Goal: Communication & Community: Answer question/provide support

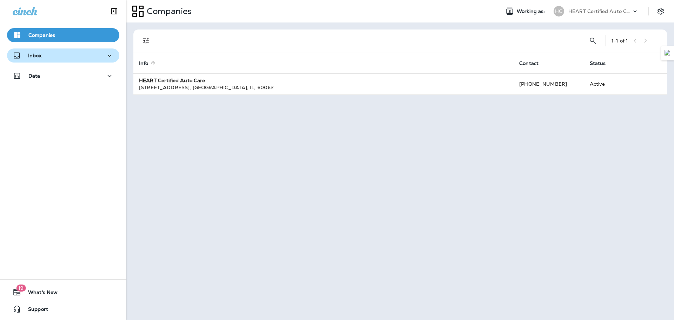
click at [65, 61] on button "Inbox" at bounding box center [63, 55] width 112 height 14
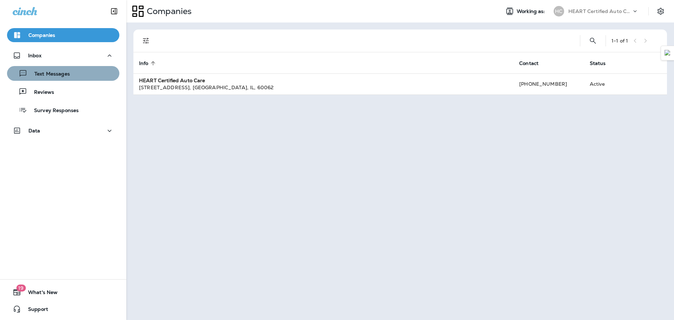
click at [77, 75] on div "Text Messages" at bounding box center [63, 73] width 107 height 11
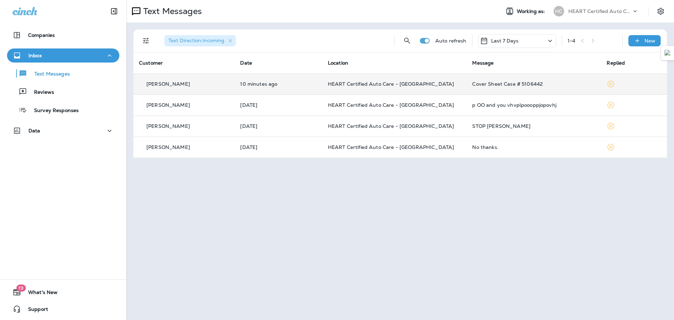
click at [196, 91] on td "[PERSON_NAME]" at bounding box center [183, 83] width 101 height 21
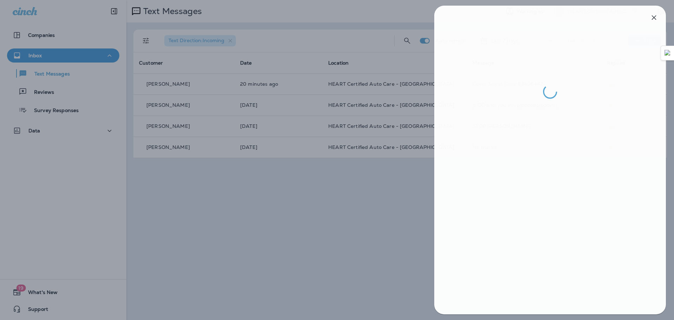
click at [377, 44] on div at bounding box center [338, 160] width 674 height 320
